Goal: Task Accomplishment & Management: Use online tool/utility

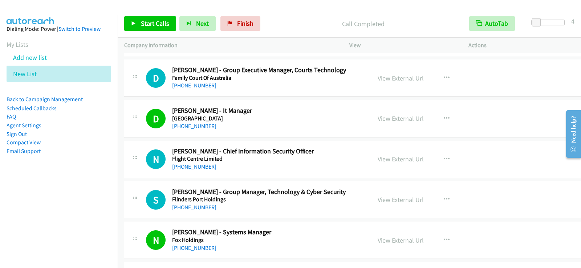
scroll to position [4902, 0]
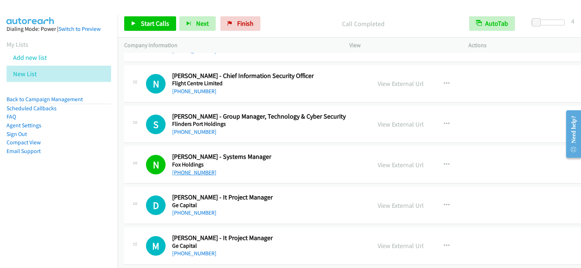
click at [203, 171] on link "[PHONE_NUMBER]" at bounding box center [194, 172] width 44 height 7
drag, startPoint x: 192, startPoint y: 172, endPoint x: 340, endPoint y: 202, distance: 150.7
click at [192, 172] on link "[PHONE_NUMBER]" at bounding box center [194, 172] width 44 height 7
click at [310, 205] on h5 "Ge Capital" at bounding box center [262, 205] width 181 height 7
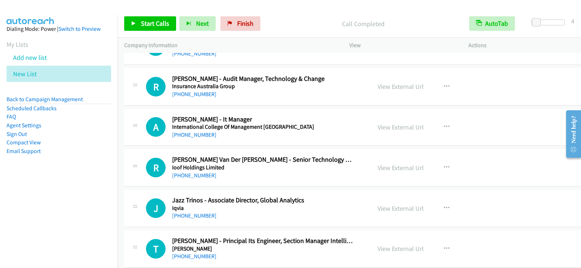
scroll to position [6681, 0]
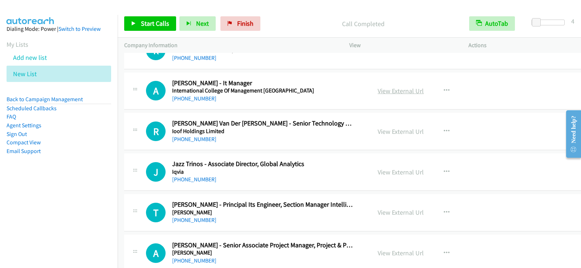
click at [397, 89] on link "View External Url" at bounding box center [401, 91] width 46 height 8
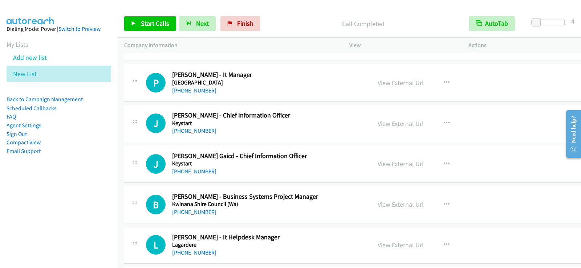
scroll to position [7189, 0]
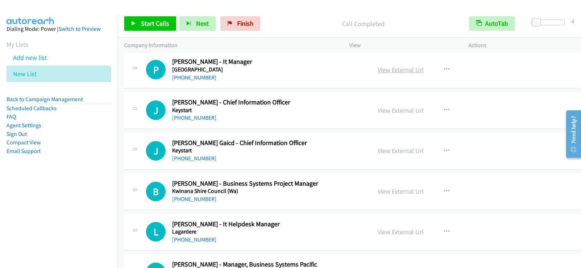
click at [406, 69] on link "View External Url" at bounding box center [401, 70] width 46 height 8
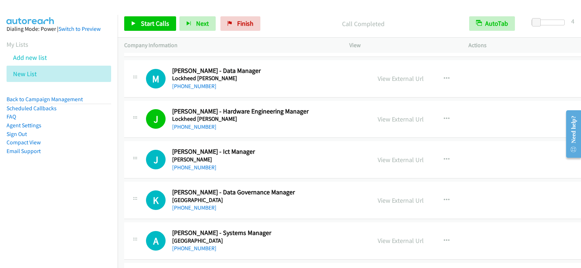
scroll to position [7988, 0]
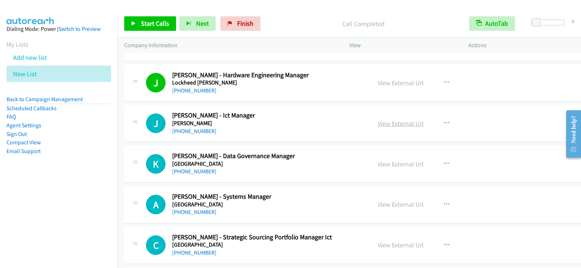
click at [406, 126] on link "View External Url" at bounding box center [401, 123] width 46 height 8
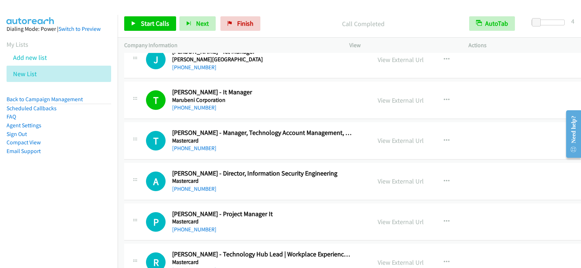
scroll to position [8714, 0]
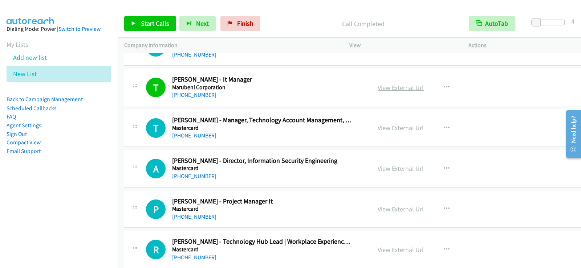
click at [385, 88] on link "View External Url" at bounding box center [401, 88] width 46 height 8
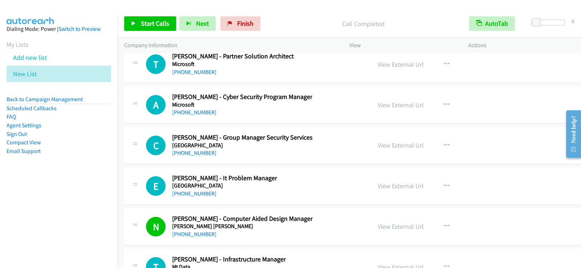
scroll to position [9586, 0]
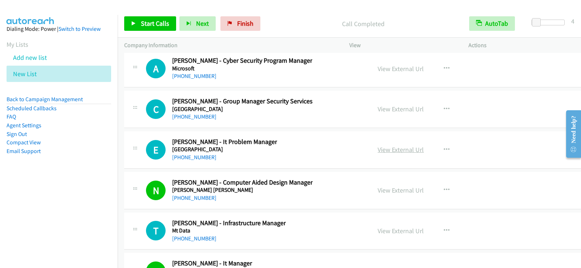
click at [397, 151] on link "View External Url" at bounding box center [401, 150] width 46 height 8
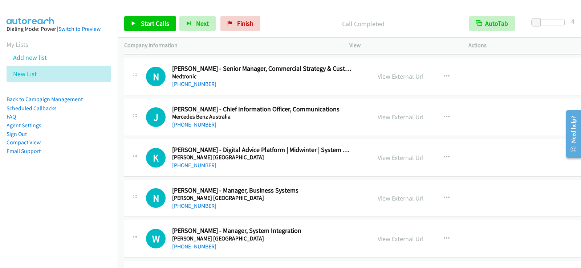
scroll to position [8968, 0]
click at [444, 158] on icon "button" at bounding box center [447, 158] width 6 height 6
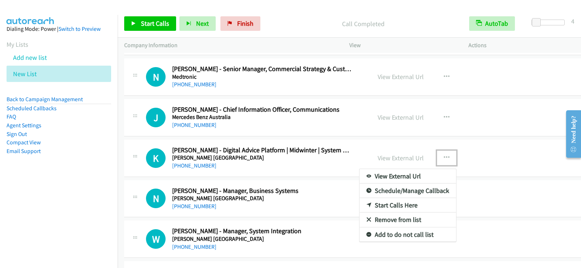
click at [380, 204] on link "Start Calls Here" at bounding box center [407, 205] width 97 height 15
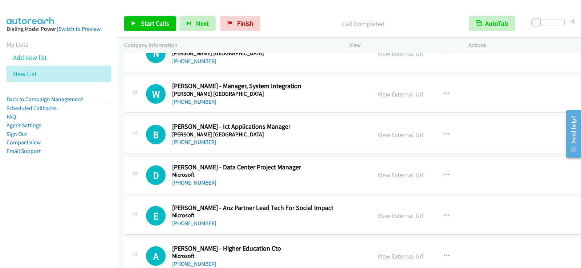
scroll to position [9150, 0]
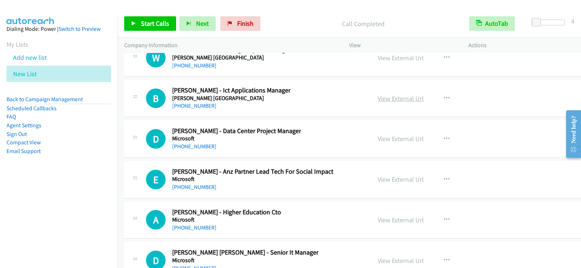
click at [389, 101] on link "View External Url" at bounding box center [401, 98] width 46 height 8
click at [438, 97] on button "button" at bounding box center [447, 98] width 20 height 15
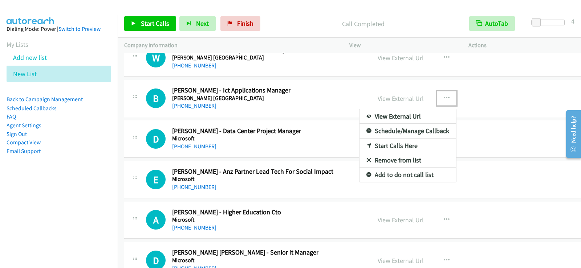
click at [272, 106] on div at bounding box center [290, 134] width 581 height 268
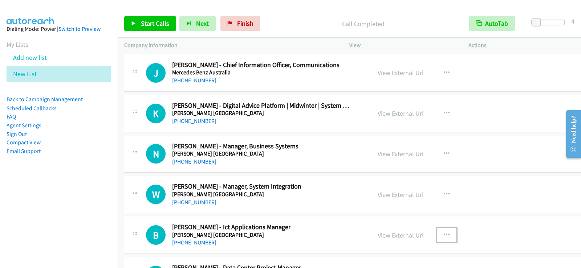
scroll to position [9005, 0]
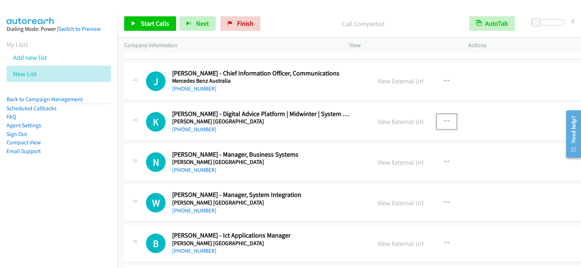
click at [444, 119] on icon "button" at bounding box center [447, 122] width 6 height 6
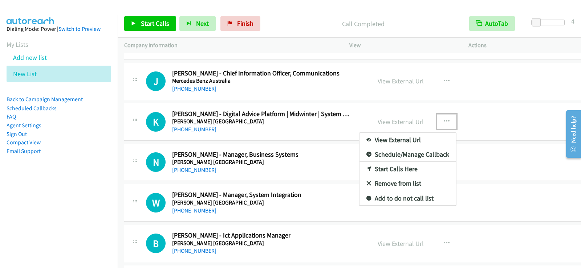
click at [373, 169] on link "Start Calls Here" at bounding box center [407, 169] width 97 height 15
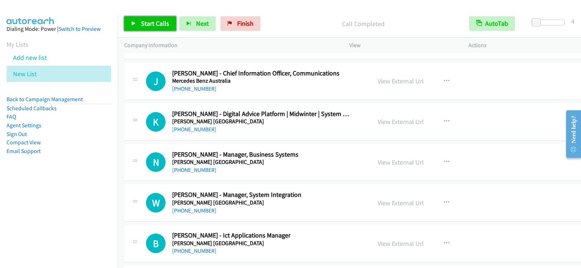
click at [153, 31] on link "Start Calls" at bounding box center [150, 23] width 52 height 15
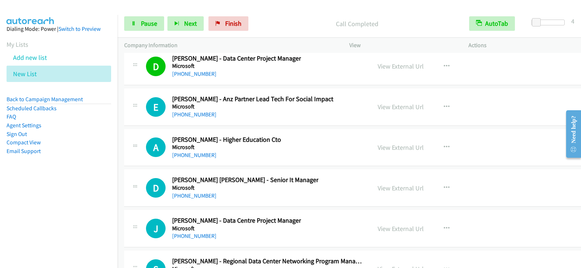
scroll to position [9259, 0]
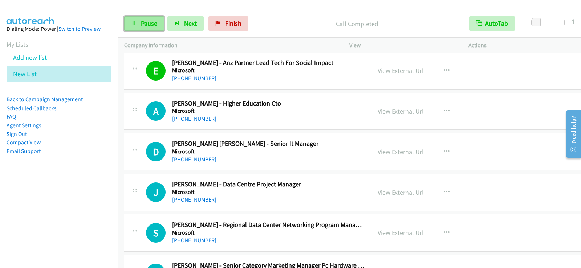
click at [126, 21] on link "Pause" at bounding box center [144, 23] width 40 height 15
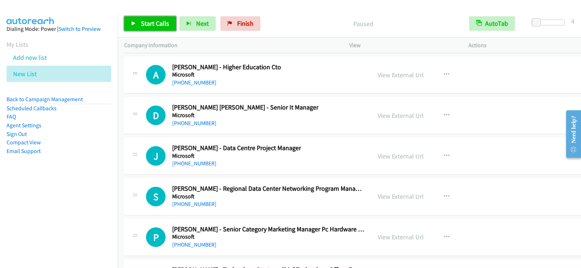
click at [129, 20] on link "Start Calls" at bounding box center [150, 23] width 52 height 15
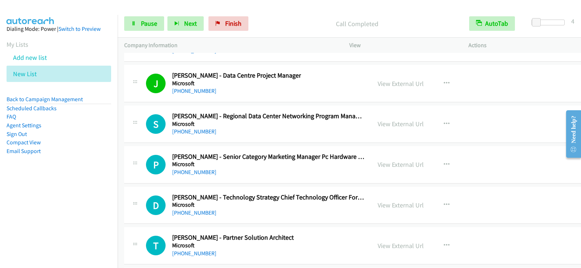
scroll to position [9404, 0]
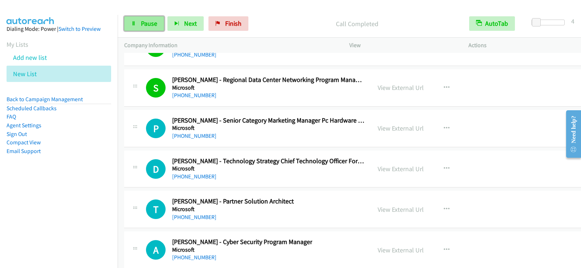
click at [132, 27] on link "Pause" at bounding box center [144, 23] width 40 height 15
click at [156, 27] on span "Start Calls" at bounding box center [155, 23] width 28 height 8
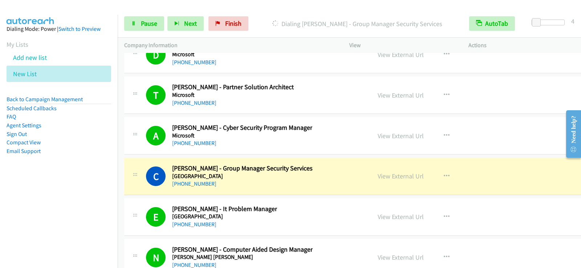
scroll to position [9513, 0]
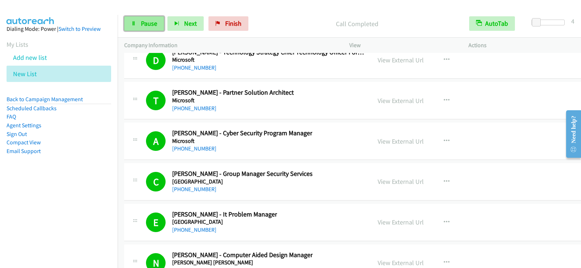
click at [149, 21] on span "Pause" at bounding box center [149, 23] width 16 height 8
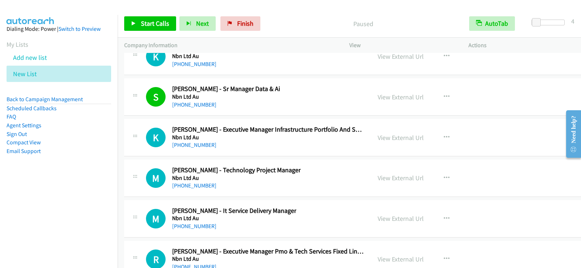
scroll to position [10167, 0]
click at [437, 215] on button "button" at bounding box center [447, 218] width 20 height 15
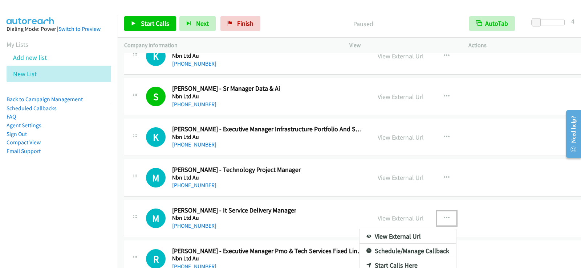
drag, startPoint x: 485, startPoint y: 241, endPoint x: 485, endPoint y: 221, distance: 19.6
click at [485, 221] on div at bounding box center [290, 134] width 581 height 268
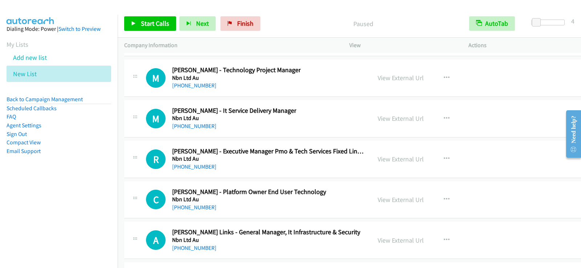
scroll to position [10276, 0]
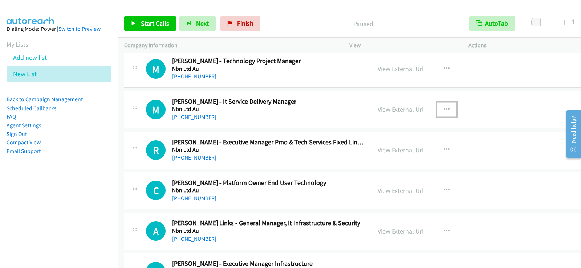
click at [440, 110] on button "button" at bounding box center [447, 109] width 20 height 15
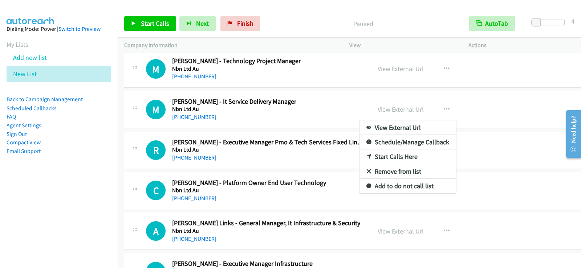
click at [366, 153] on link "Start Calls Here" at bounding box center [407, 157] width 97 height 15
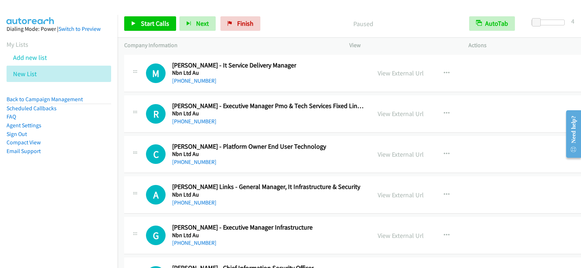
scroll to position [10348, 0]
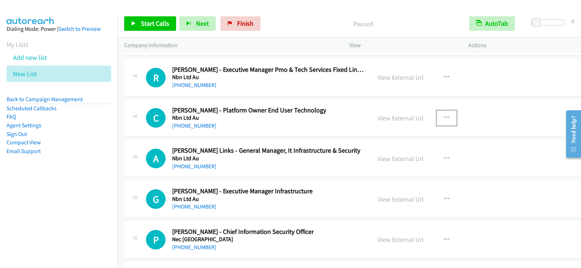
click at [439, 118] on button "button" at bounding box center [447, 118] width 20 height 15
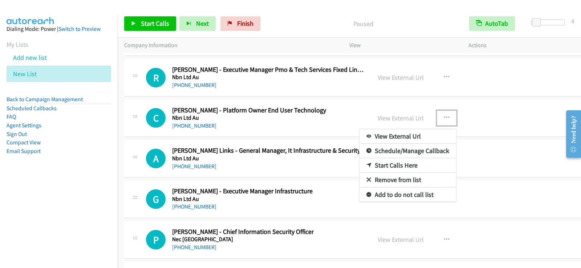
click at [397, 162] on link "Start Calls Here" at bounding box center [407, 165] width 97 height 15
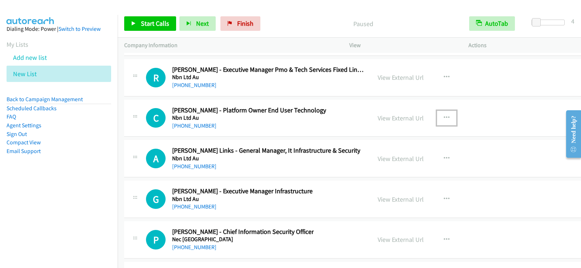
scroll to position [10385, 0]
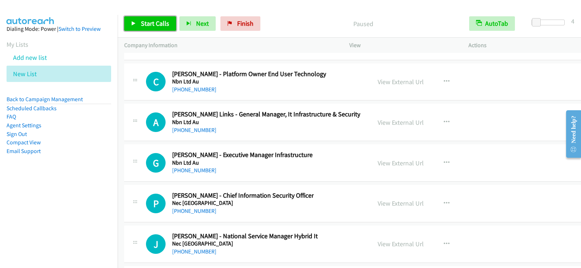
click at [139, 24] on link "Start Calls" at bounding box center [150, 23] width 52 height 15
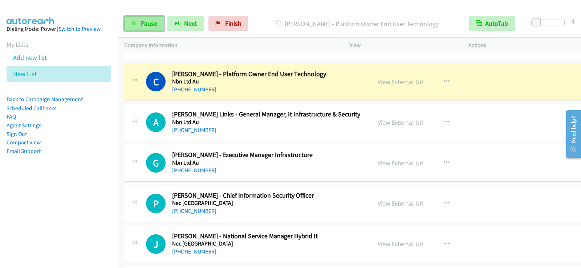
click at [144, 28] on link "Pause" at bounding box center [144, 23] width 40 height 15
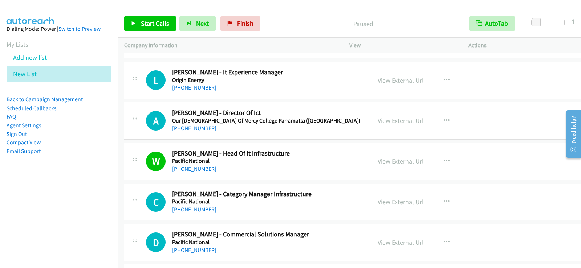
scroll to position [11982, 0]
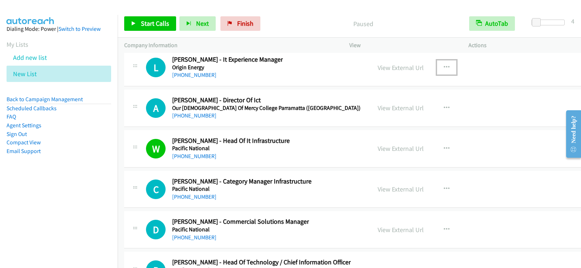
click at [438, 68] on button "button" at bounding box center [447, 67] width 20 height 15
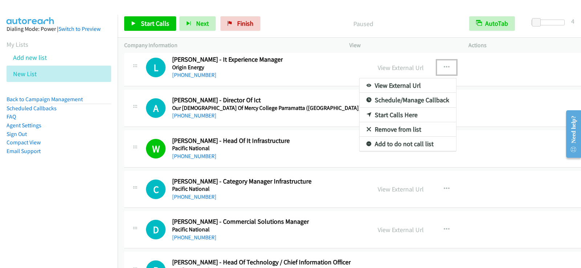
click at [404, 114] on link "Start Calls Here" at bounding box center [407, 115] width 97 height 15
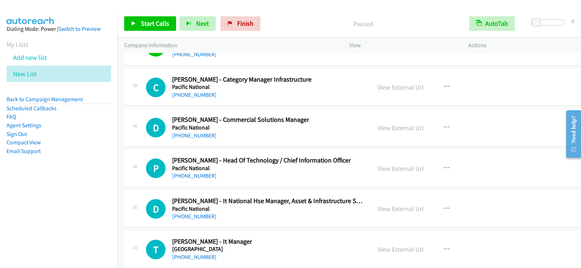
scroll to position [12127, 0]
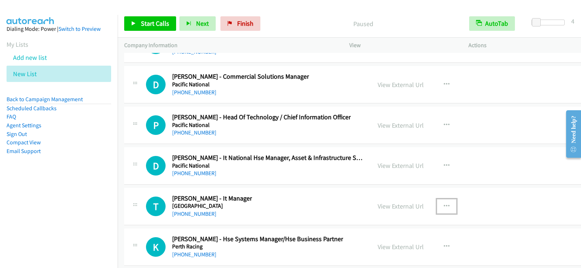
click at [444, 205] on icon "button" at bounding box center [447, 207] width 6 height 6
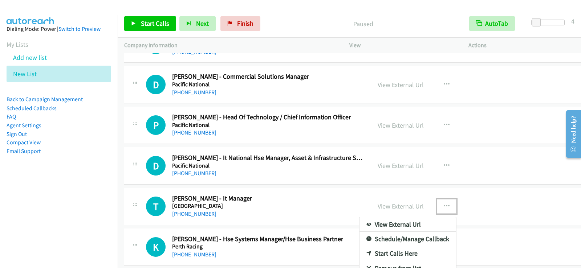
click at [387, 253] on link "Start Calls Here" at bounding box center [407, 254] width 97 height 15
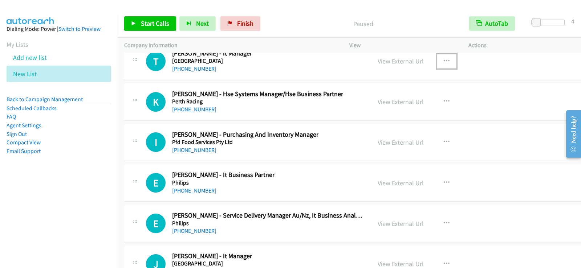
scroll to position [12236, 0]
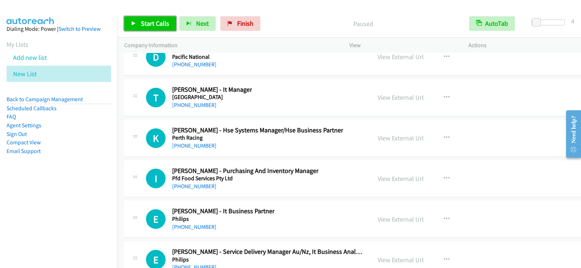
click at [149, 21] on span "Start Calls" at bounding box center [155, 23] width 28 height 8
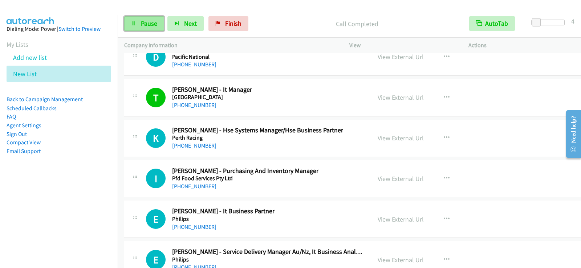
click at [143, 24] on span "Pause" at bounding box center [149, 23] width 16 height 8
drag, startPoint x: 145, startPoint y: 21, endPoint x: 148, endPoint y: 57, distance: 36.5
click at [145, 21] on span "Start Calls" at bounding box center [155, 23] width 28 height 8
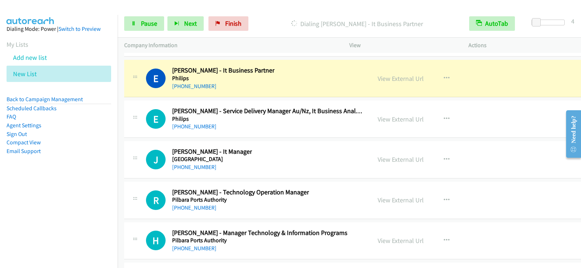
scroll to position [12418, 0]
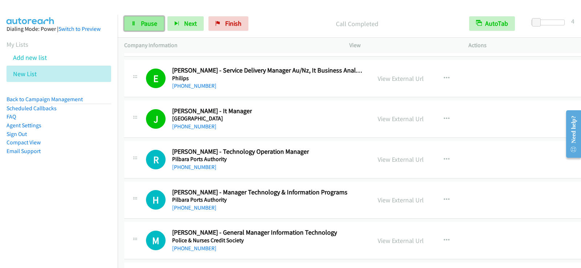
click at [145, 21] on span "Pause" at bounding box center [149, 23] width 16 height 8
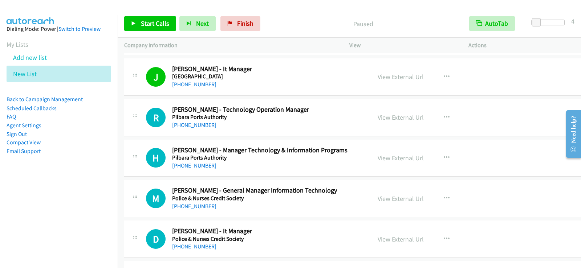
scroll to position [12454, 0]
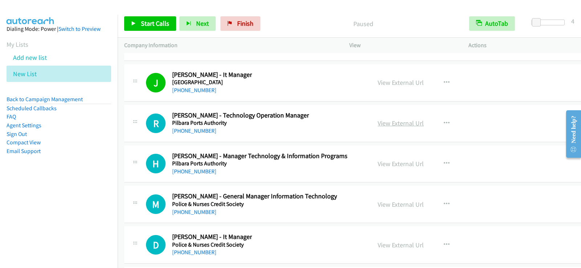
click at [402, 126] on link "View External Url" at bounding box center [401, 123] width 46 height 8
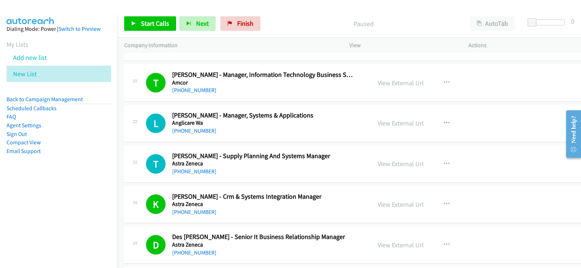
scroll to position [726, 0]
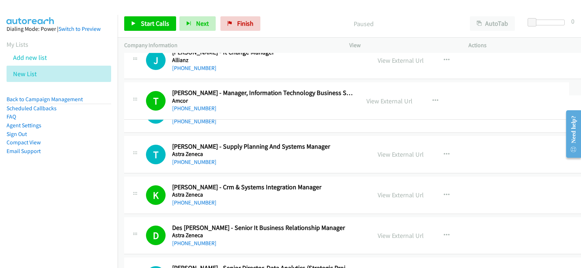
drag, startPoint x: 215, startPoint y: 109, endPoint x: 170, endPoint y: 109, distance: 44.7
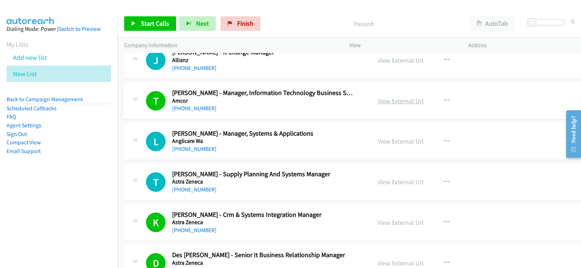
click at [380, 101] on link "View External Url" at bounding box center [401, 101] width 46 height 8
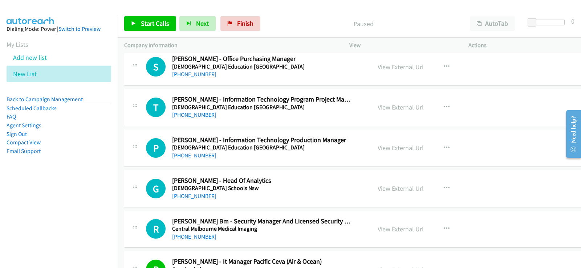
scroll to position [1852, 0]
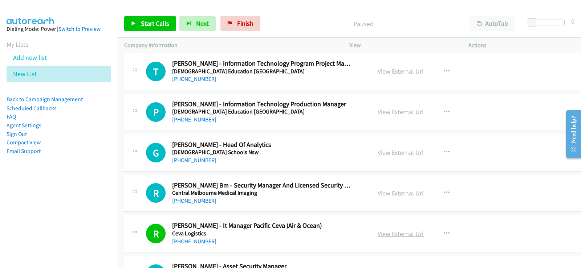
click at [390, 234] on link "View External Url" at bounding box center [401, 234] width 46 height 8
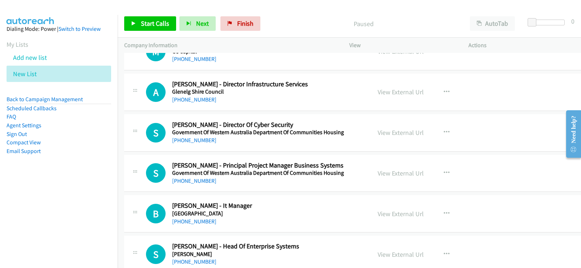
scroll to position [5156, 0]
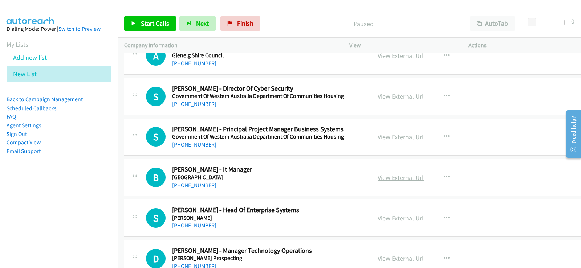
click at [392, 179] on link "View External Url" at bounding box center [401, 178] width 46 height 8
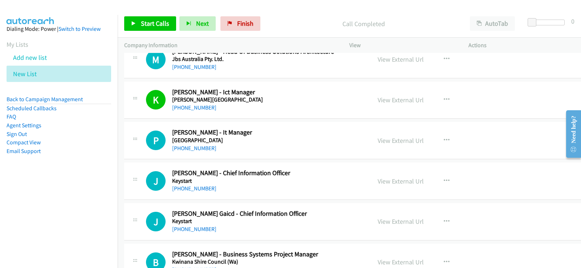
scroll to position [7153, 0]
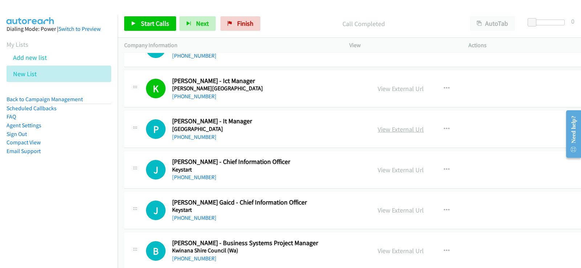
click at [393, 129] on link "View External Url" at bounding box center [401, 129] width 46 height 8
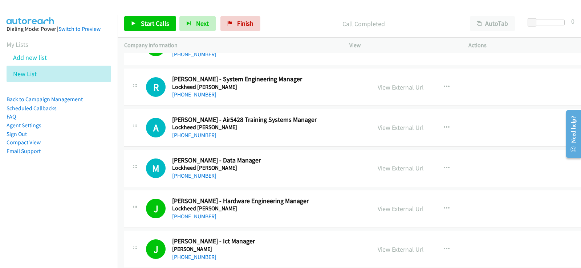
scroll to position [7879, 0]
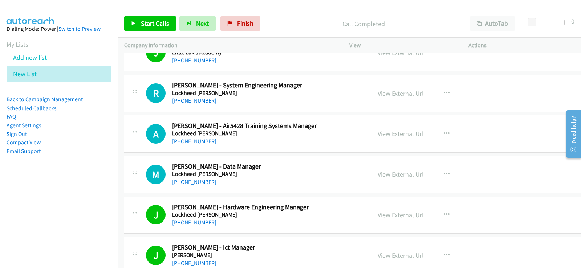
drag, startPoint x: 393, startPoint y: 215, endPoint x: 261, endPoint y: 16, distance: 238.6
click at [386, 216] on link "View External Url" at bounding box center [401, 215] width 46 height 8
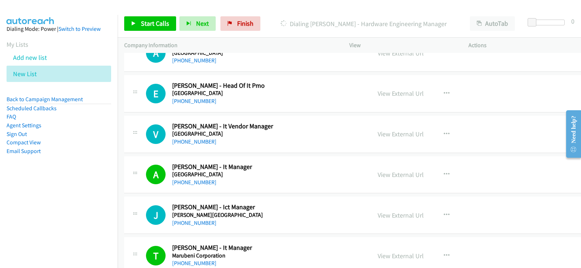
scroll to position [8605, 0]
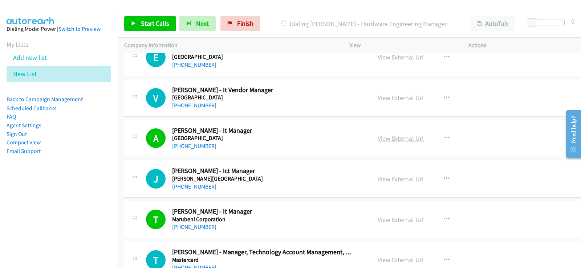
click at [379, 142] on link "View External Url" at bounding box center [401, 138] width 46 height 8
drag, startPoint x: 201, startPoint y: 148, endPoint x: 100, endPoint y: 198, distance: 112.4
click at [181, 149] on link "[PHONE_NUMBER]" at bounding box center [194, 146] width 44 height 7
click at [266, 172] on h2 "[PERSON_NAME] - Ict Manager" at bounding box center [262, 171] width 181 height 8
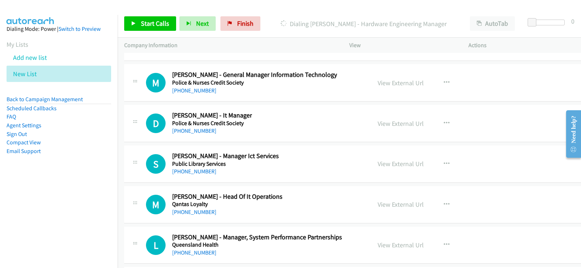
scroll to position [12599, 0]
click at [444, 123] on icon "button" at bounding box center [447, 123] width 6 height 6
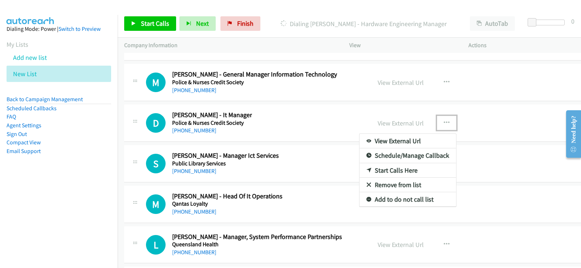
click at [370, 124] on div at bounding box center [290, 134] width 581 height 268
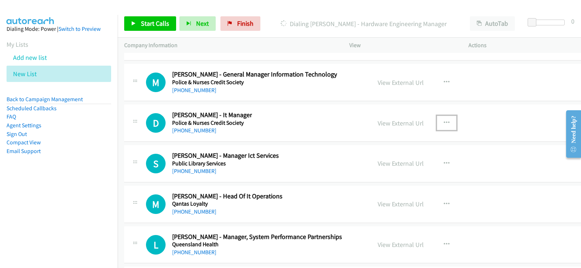
click at [378, 124] on link "View External Url" at bounding box center [401, 123] width 46 height 8
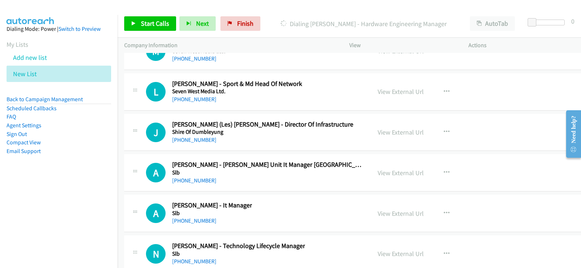
scroll to position [14669, 0]
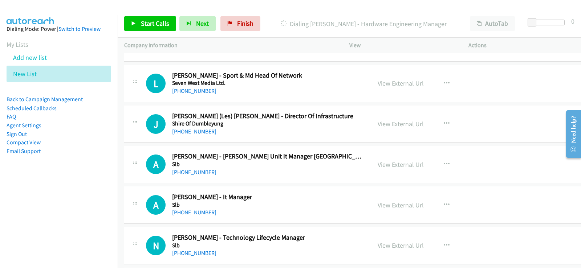
click at [390, 207] on link "View External Url" at bounding box center [401, 205] width 46 height 8
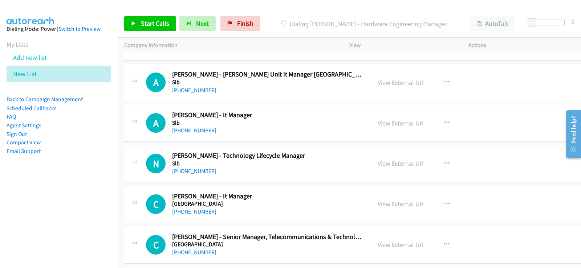
scroll to position [14778, 0]
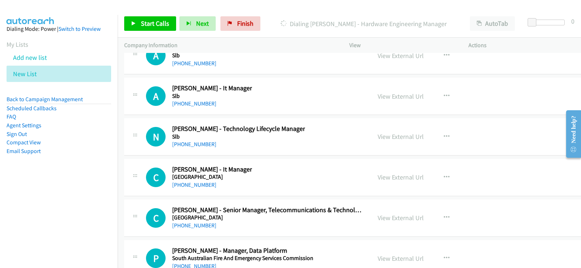
click at [377, 78] on div "A Callback Scheduled Angela Kam - It Manager Slb Australia/Perth +61 8 6430 712…" at bounding box center [358, 96] width 468 height 37
click at [378, 96] on link "View External Url" at bounding box center [401, 96] width 46 height 8
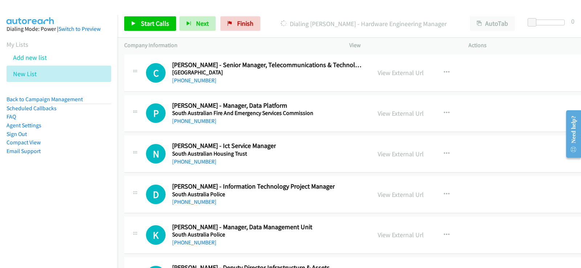
scroll to position [14960, 0]
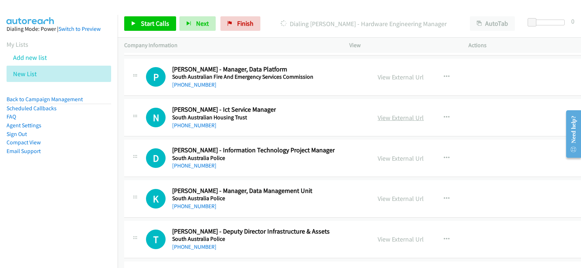
click at [387, 120] on link "View External Url" at bounding box center [401, 118] width 46 height 8
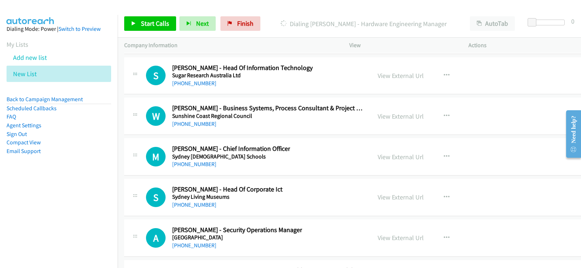
scroll to position [15613, 0]
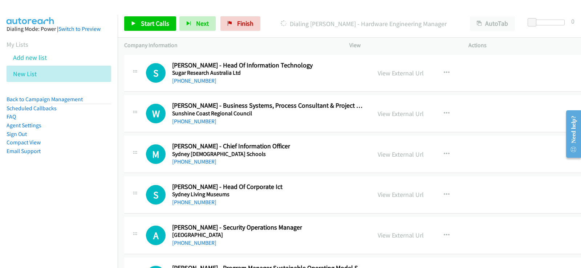
click at [55, 212] on nav "Dialing Mode: Power | Switch to Preview My Lists Add new list New List Back to …" at bounding box center [59, 149] width 118 height 268
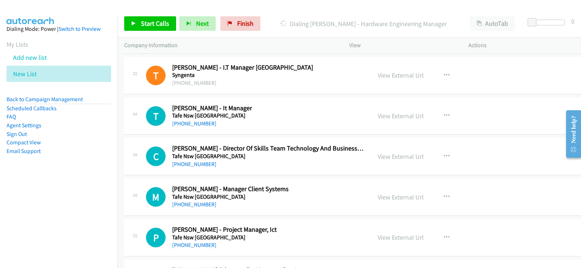
scroll to position [16013, 0]
